Goal: Transaction & Acquisition: Subscribe to service/newsletter

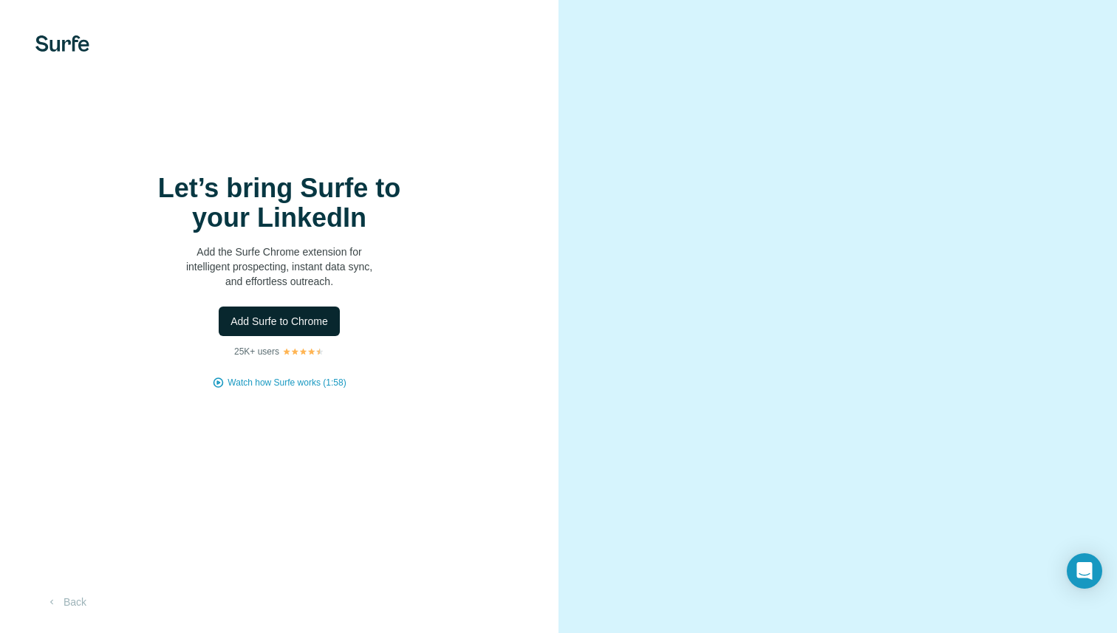
click at [314, 312] on button "Add Surfe to Chrome" at bounding box center [279, 322] width 121 height 30
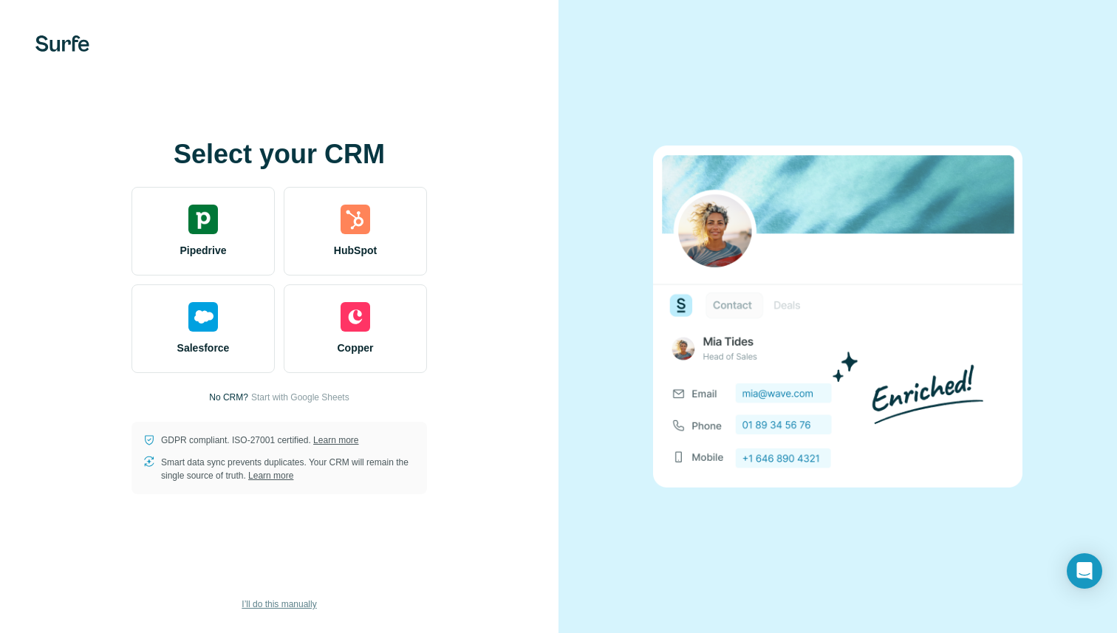
click at [266, 599] on span "I’ll do this manually" at bounding box center [279, 604] width 75 height 13
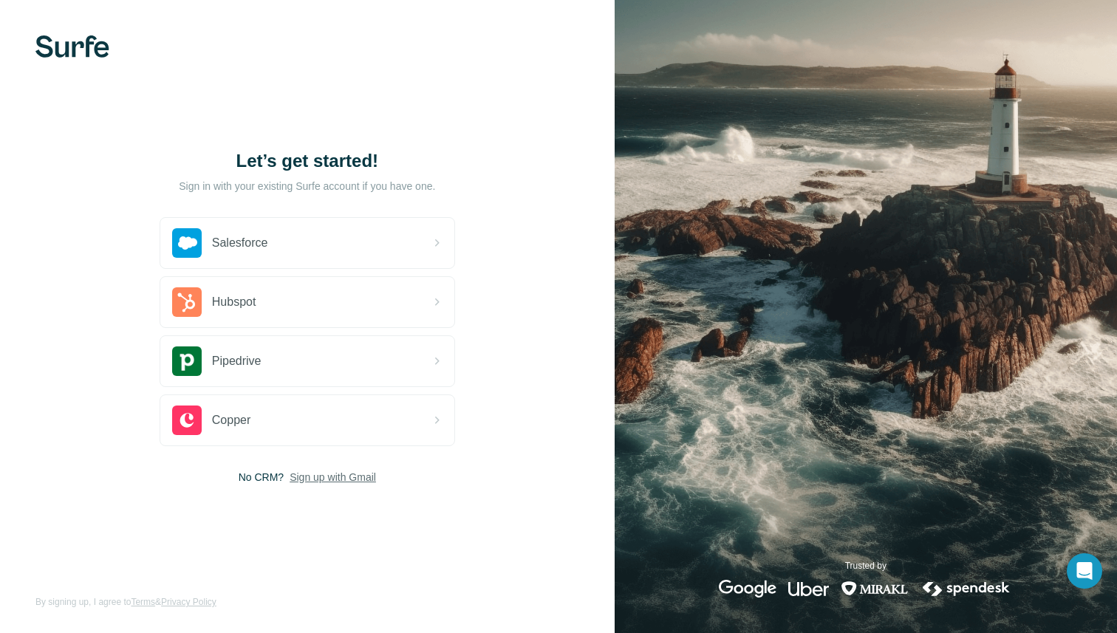
click at [312, 481] on span "Sign up with Gmail" at bounding box center [333, 477] width 86 height 15
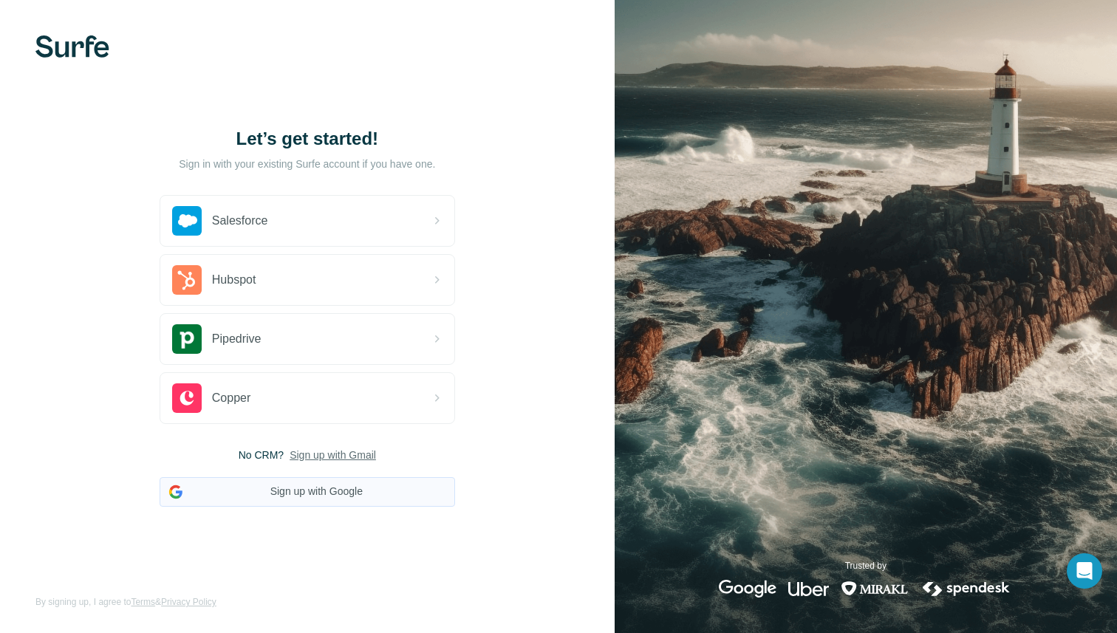
click at [309, 488] on button "Sign up with Google" at bounding box center [307, 492] width 295 height 30
